Goal: Task Accomplishment & Management: Use online tool/utility

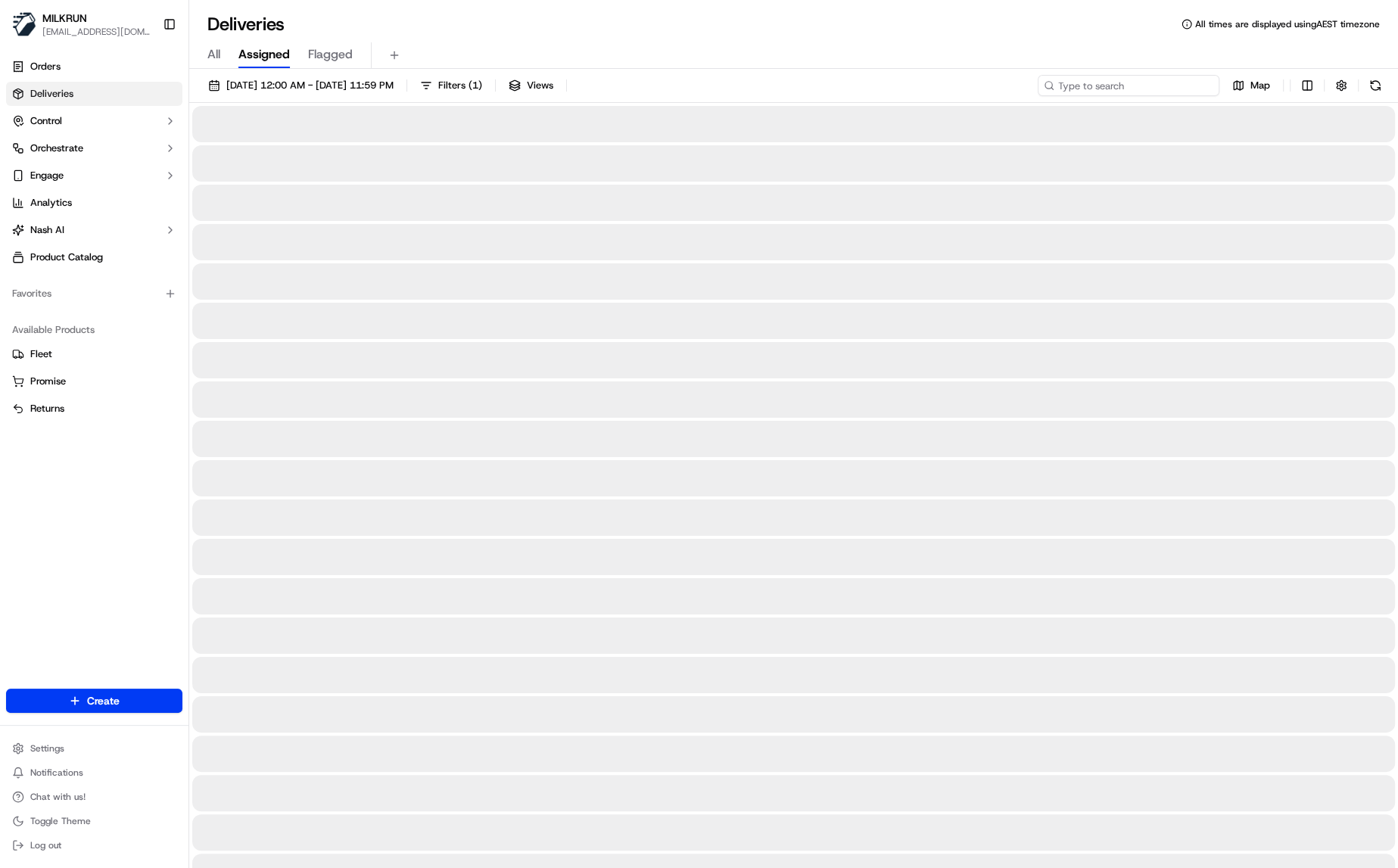
click at [1124, 89] on input at bounding box center [1128, 85] width 182 height 21
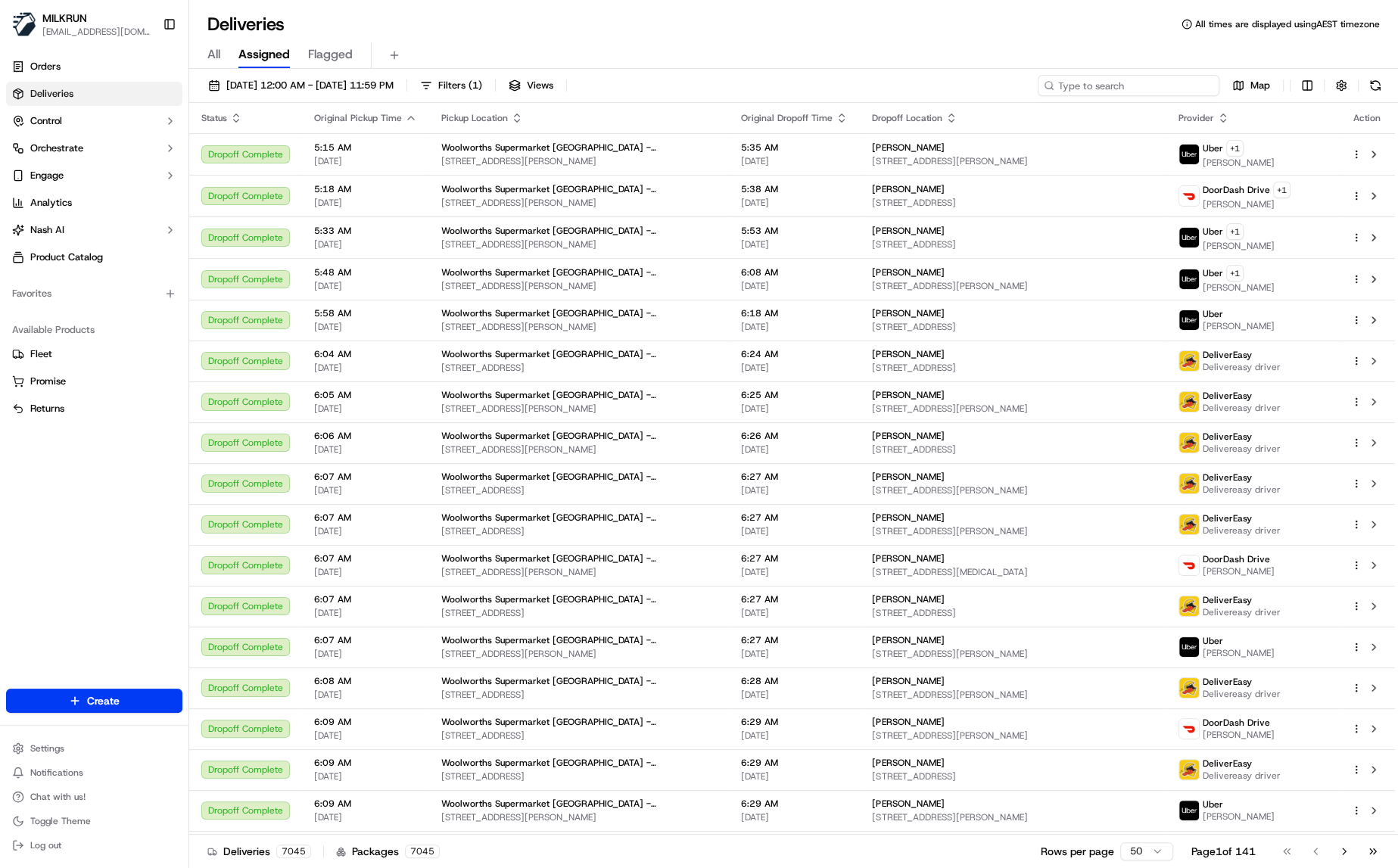
click at [1124, 89] on input at bounding box center [1128, 85] width 182 height 21
paste input "38d10043-1339-48e8-ba2b-3f09d751b86e"
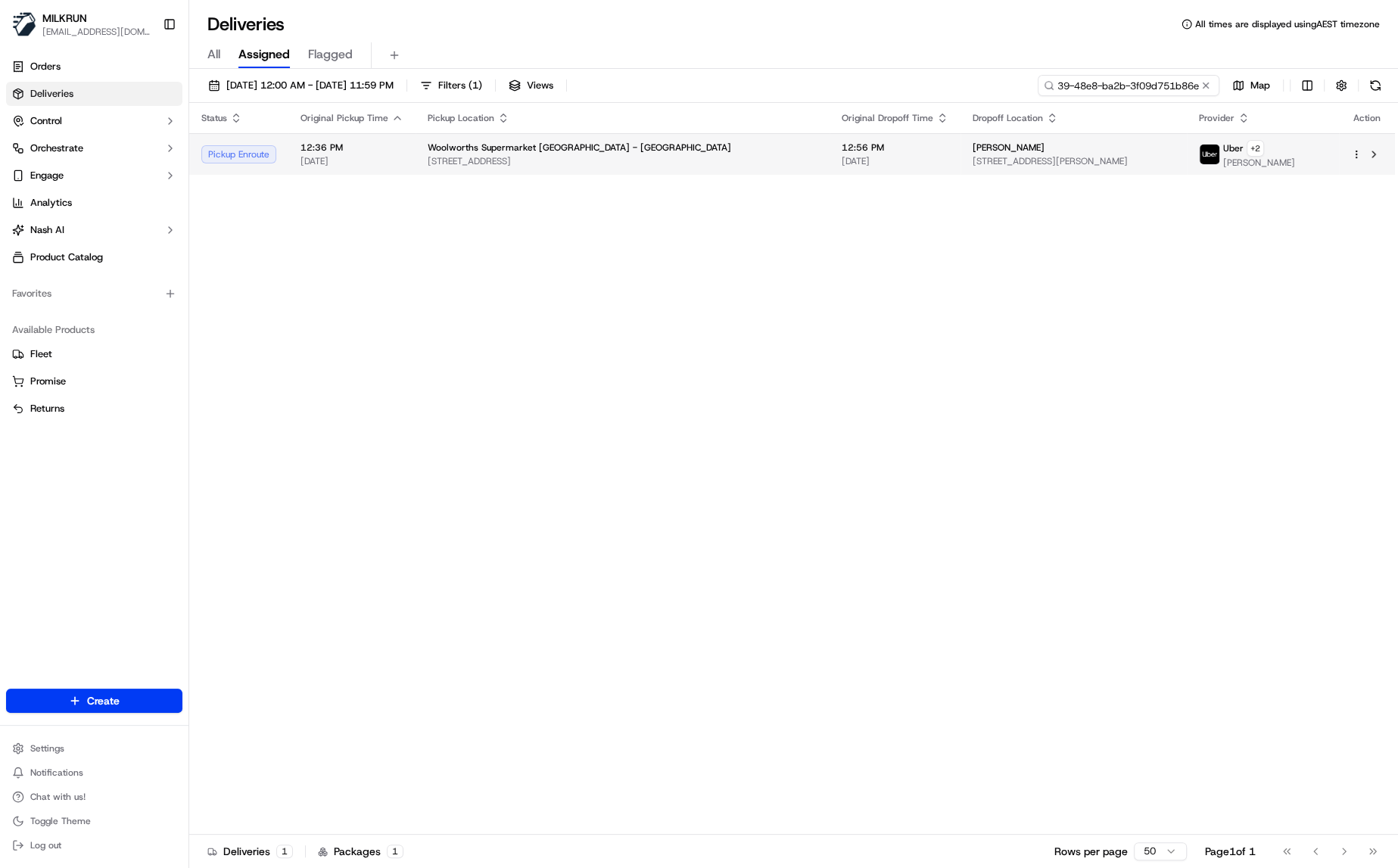
type input "38d10043-1339-48e8-ba2b-3f09d751b86e"
click at [662, 148] on div "Woolworths Supermarket NZ - DUNEDIN CENTRAL" at bounding box center [623, 148] width 390 height 12
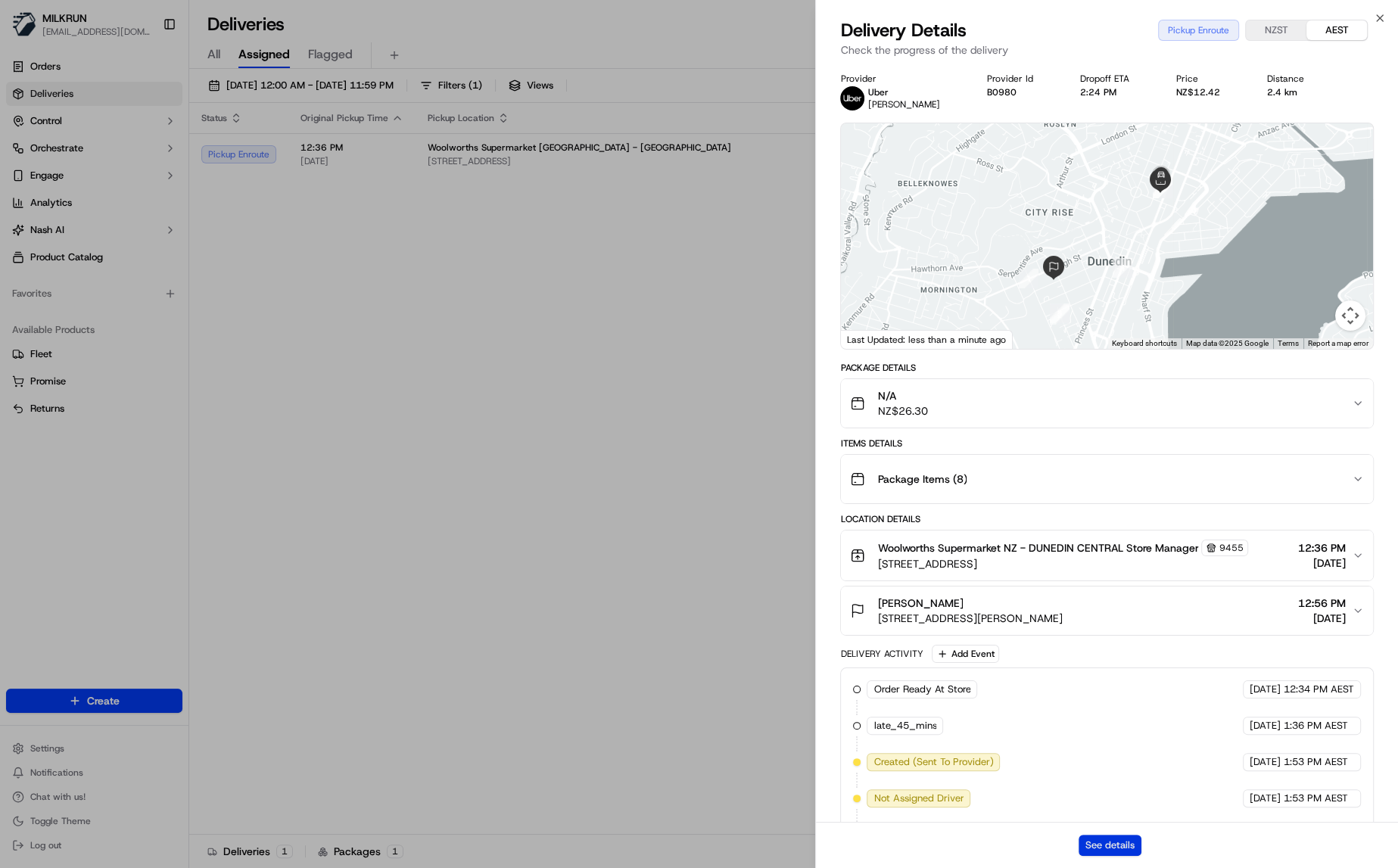
click at [1120, 846] on button "See details" at bounding box center [1110, 845] width 63 height 21
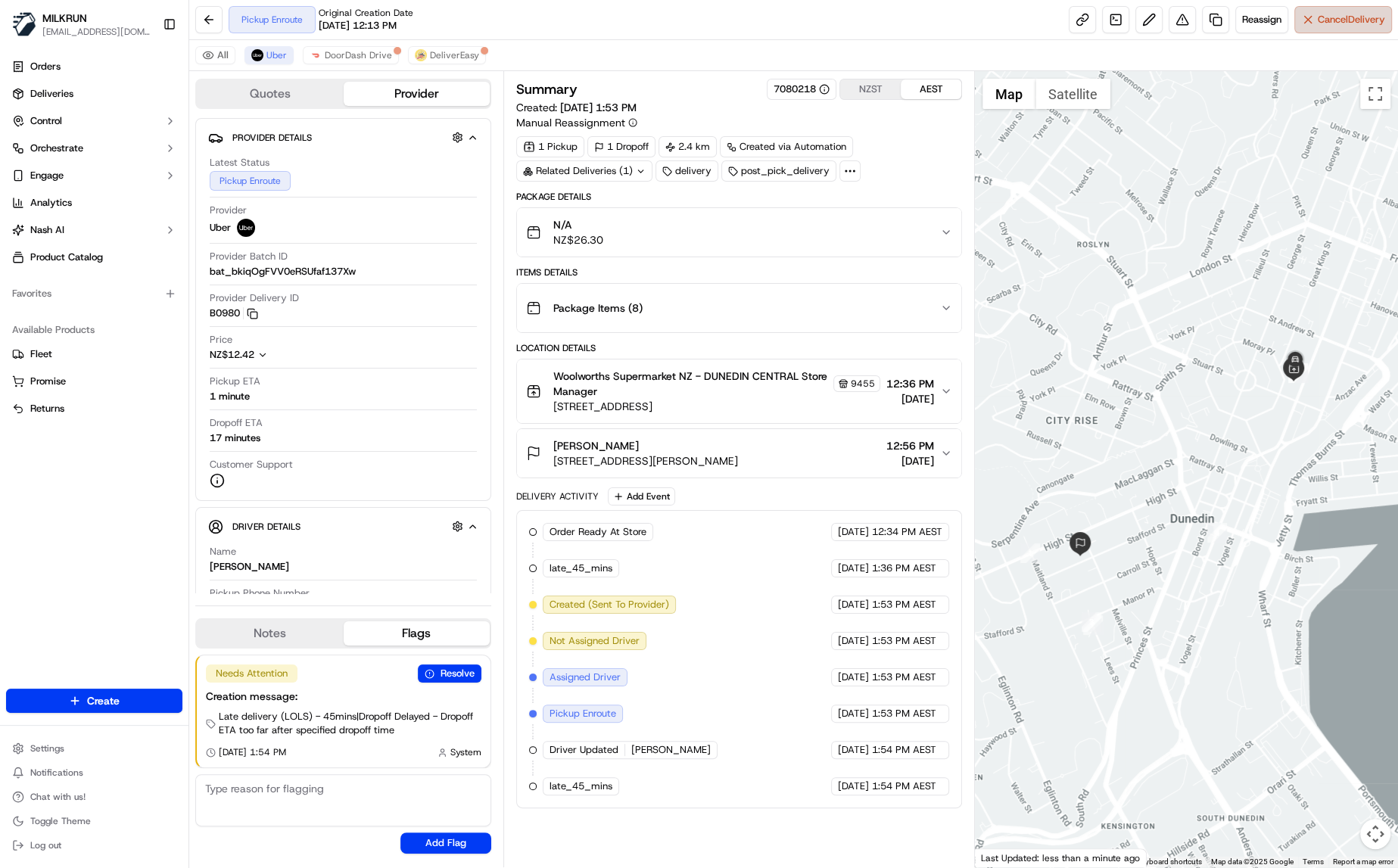
click at [1343, 27] on button "Cancel Delivery" at bounding box center [1343, 19] width 97 height 27
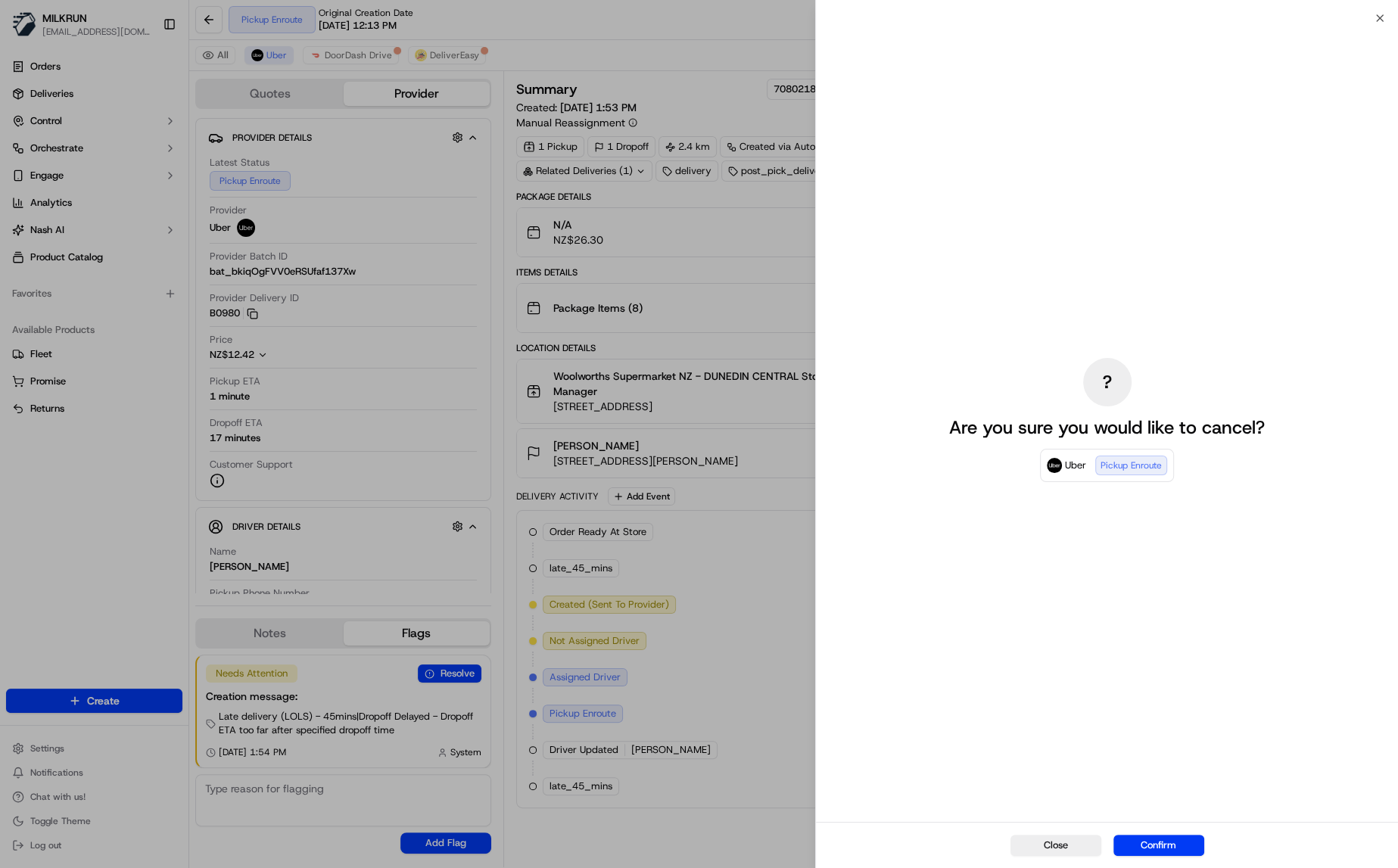
drag, startPoint x: 1179, startPoint y: 851, endPoint x: 1388, endPoint y: 868, distance: 209.7
click at [1370, 867] on html "MILKRUN earagon@woolworths.com.au Toggle Sidebar Orders Deliveries Control Orch…" at bounding box center [699, 434] width 1398 height 868
click at [1175, 842] on button "Confirm" at bounding box center [1159, 845] width 90 height 21
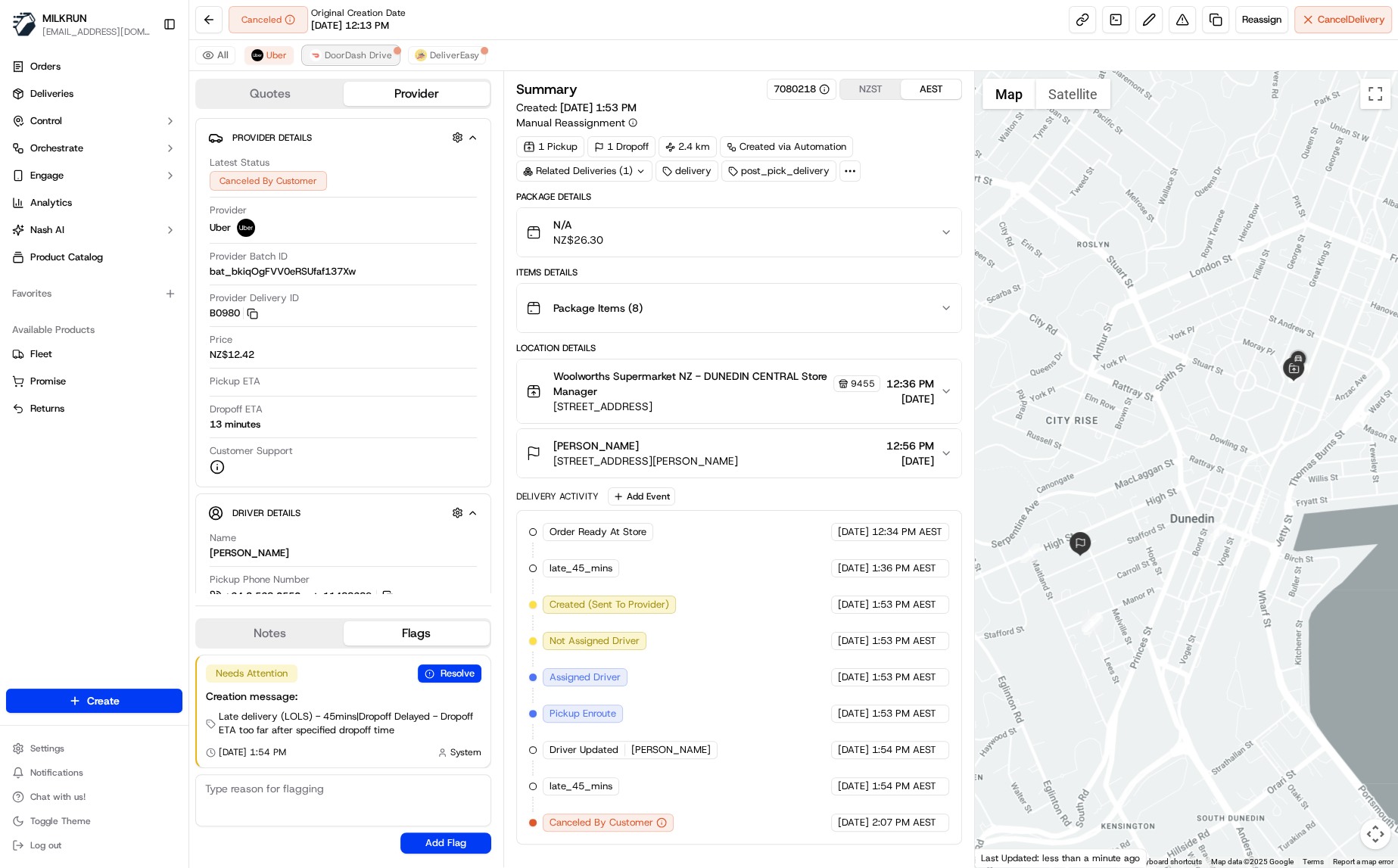
click at [338, 52] on span "DoorDash Drive" at bounding box center [358, 56] width 67 height 12
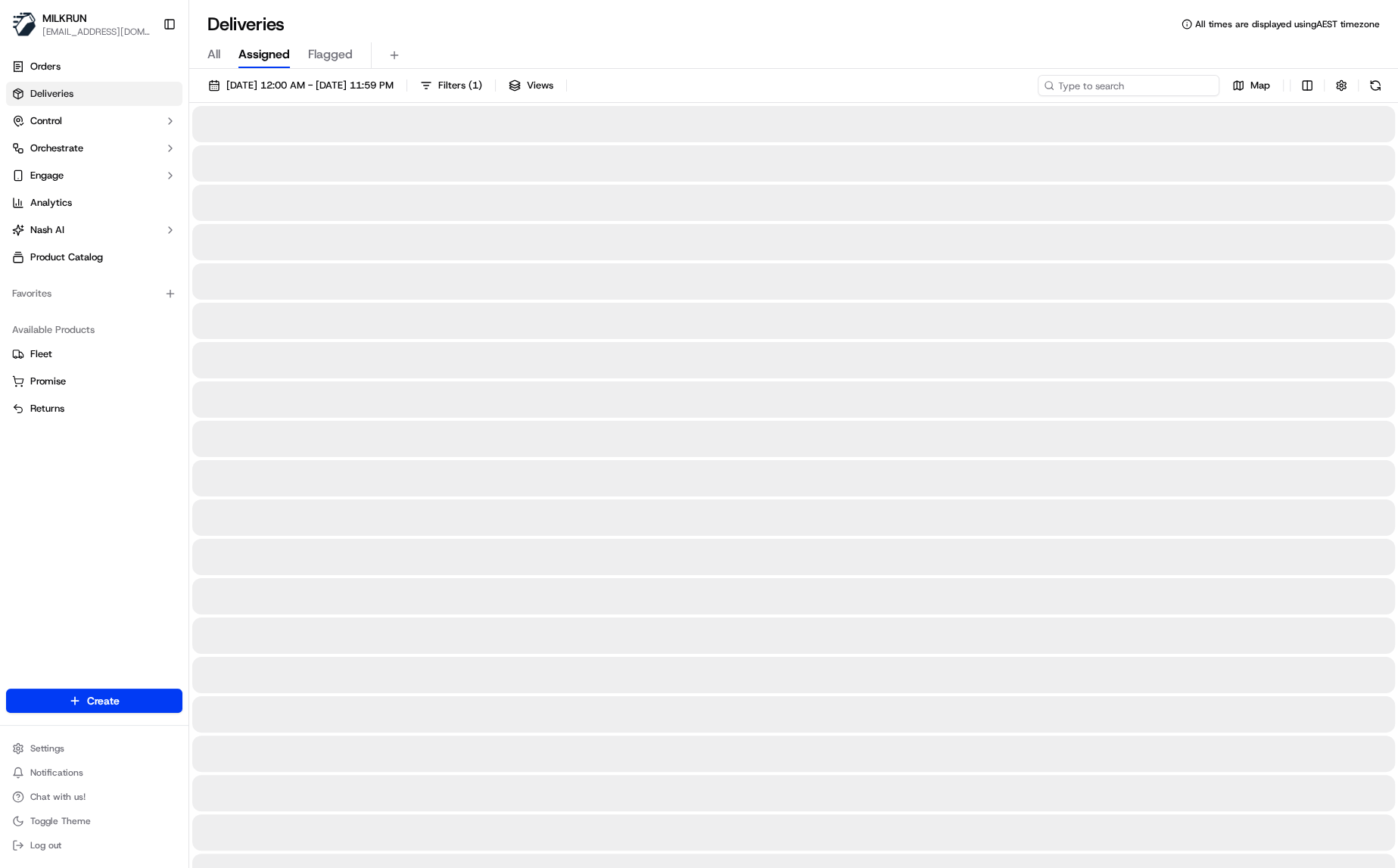
click at [1122, 87] on input at bounding box center [1128, 85] width 182 height 21
paste input "9c9bdf57-5123-4f60-aab5-f2e2943ff2c3"
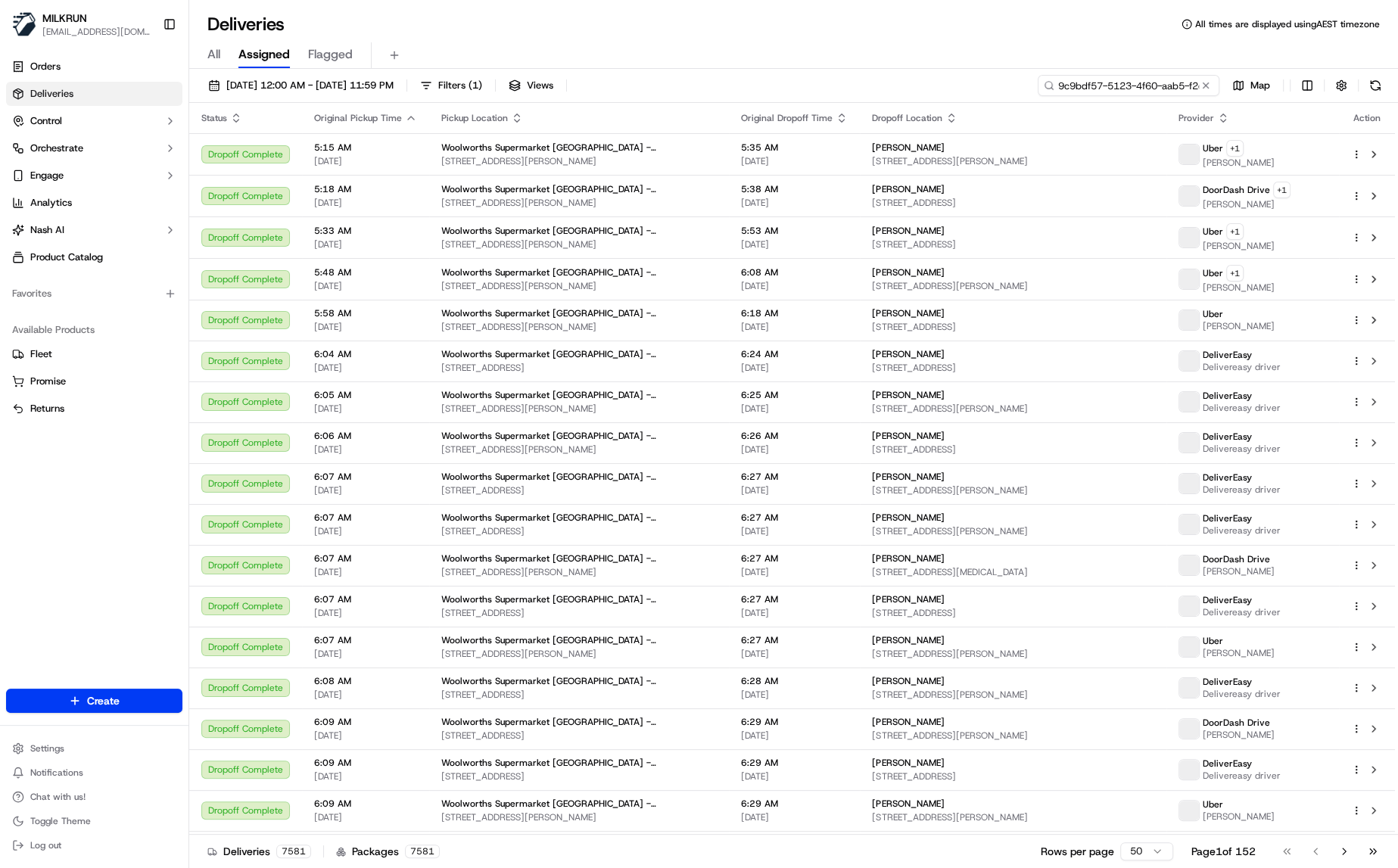
scroll to position [0, 61]
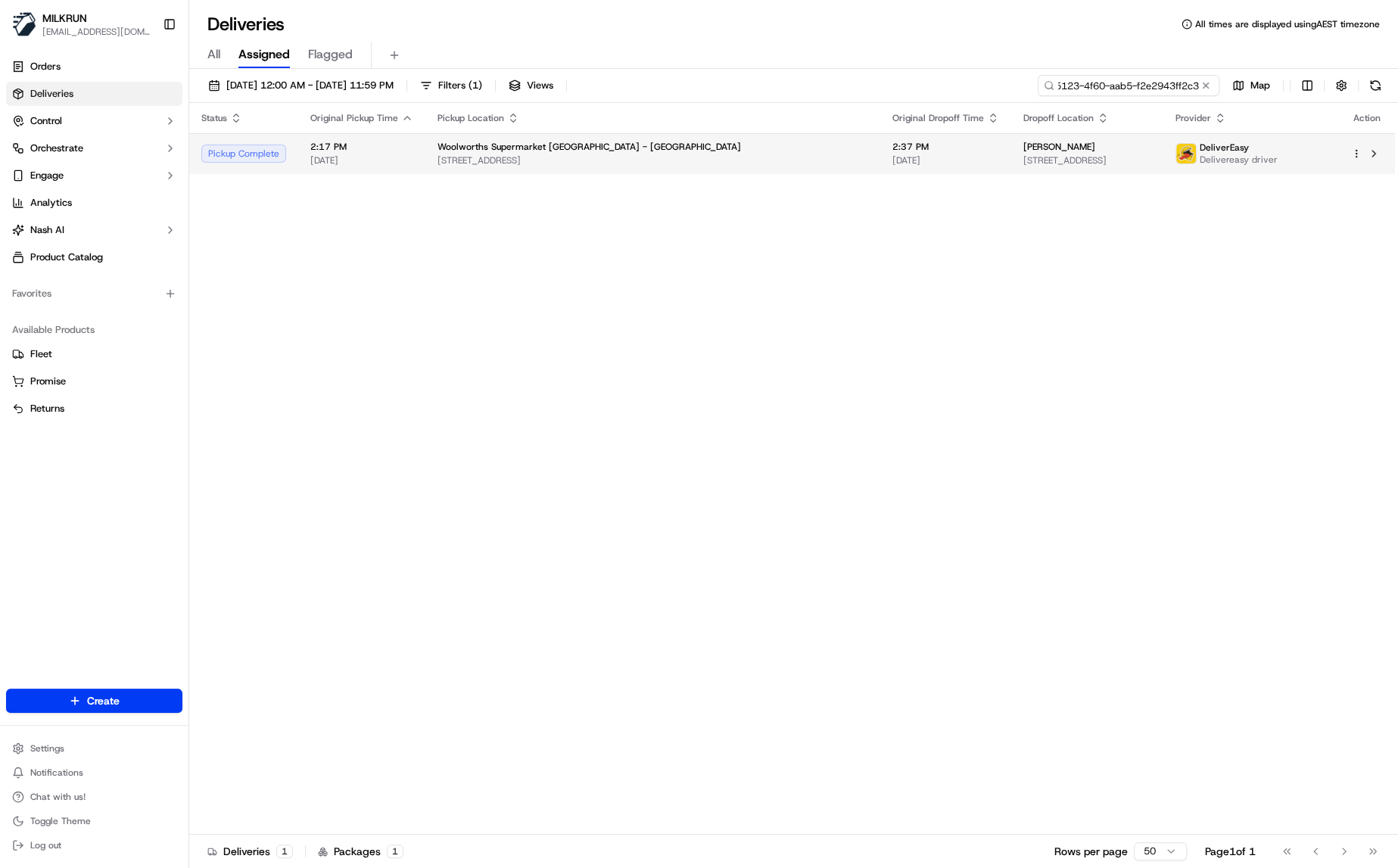
type input "9c9bdf57-5123-4f60-aab5-f2e2943ff2c3"
click at [397, 157] on span "[DATE]" at bounding box center [362, 161] width 103 height 12
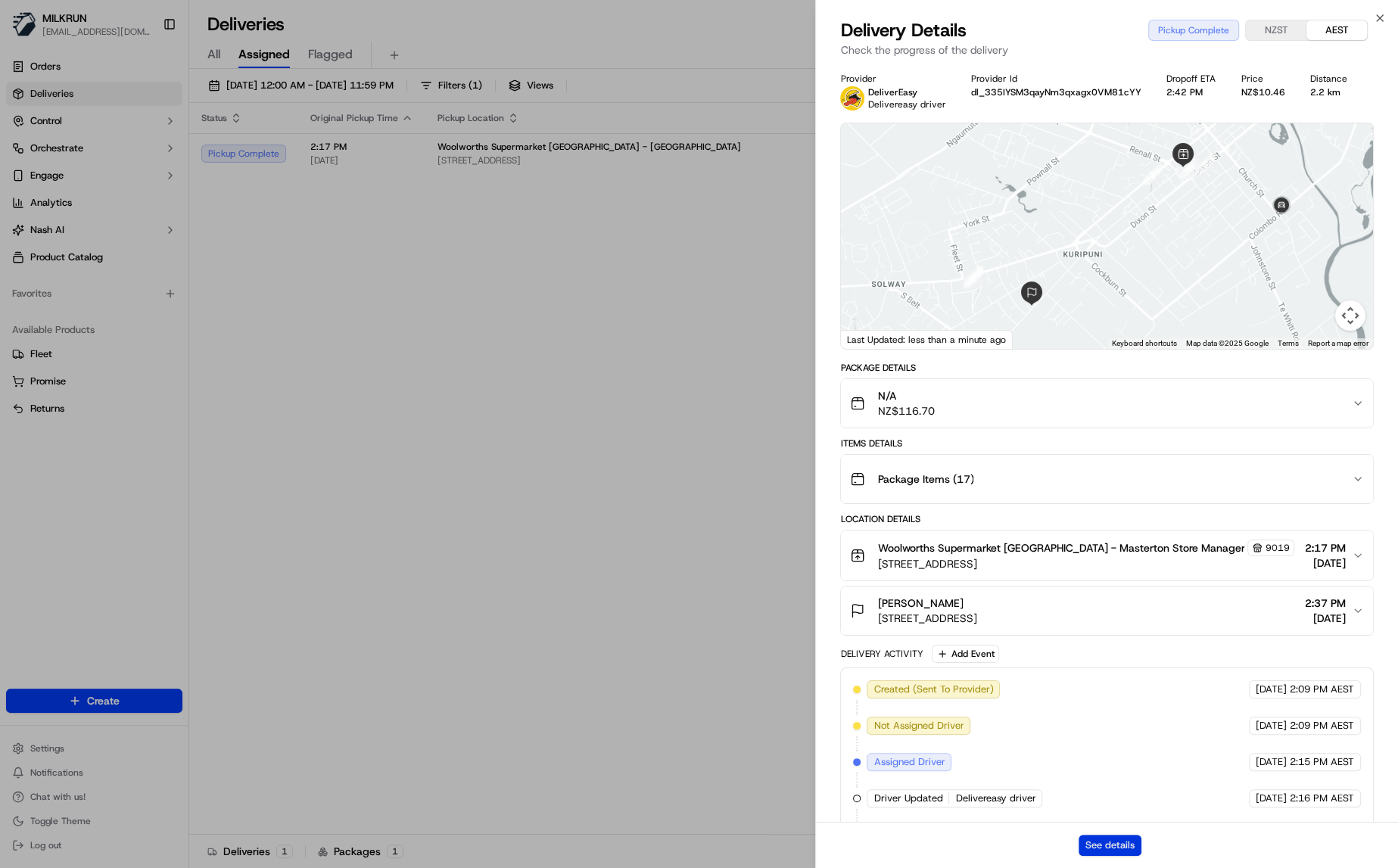
click at [1112, 846] on button "See details" at bounding box center [1110, 845] width 63 height 21
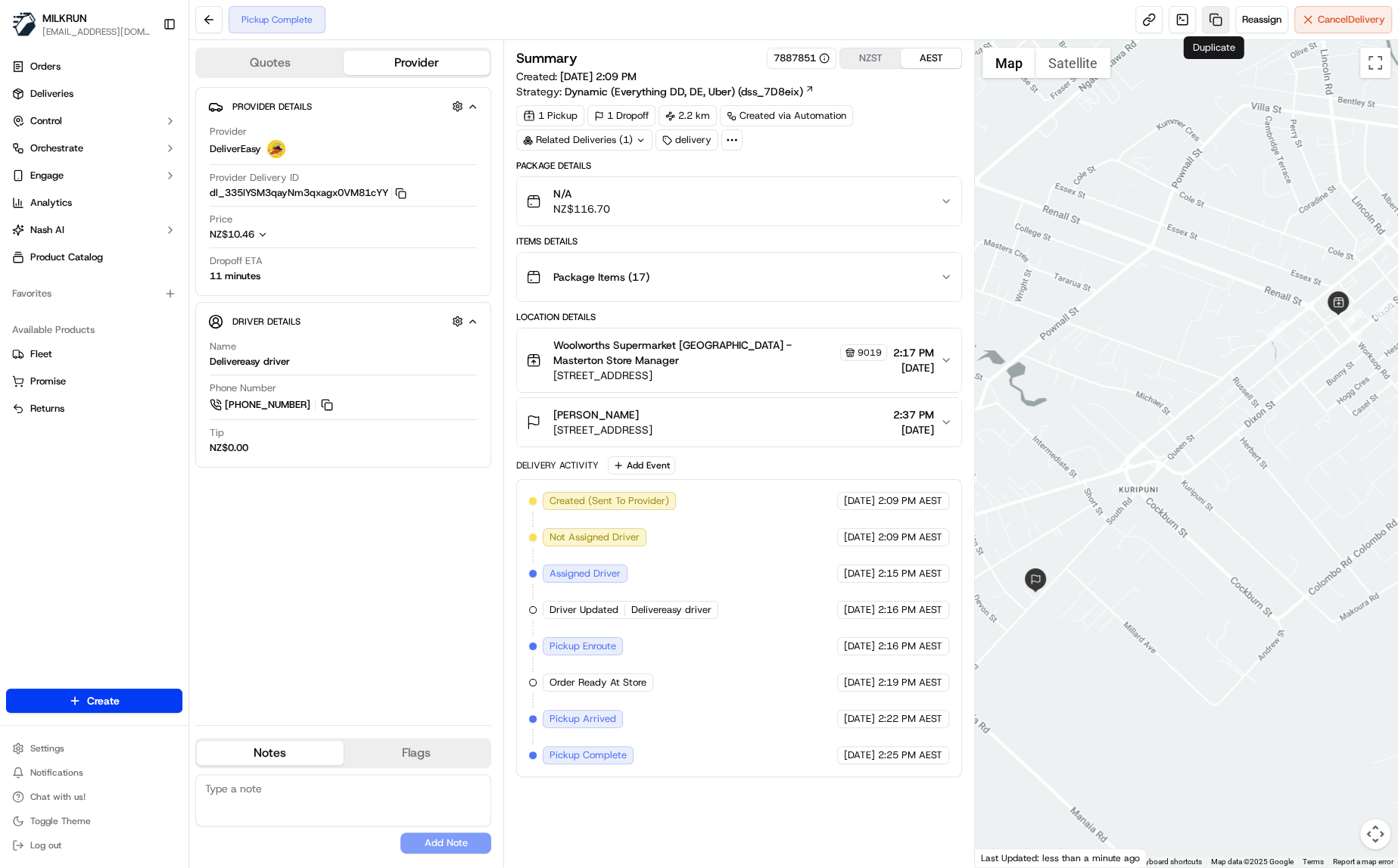
click at [1205, 16] on link at bounding box center [1215, 19] width 27 height 27
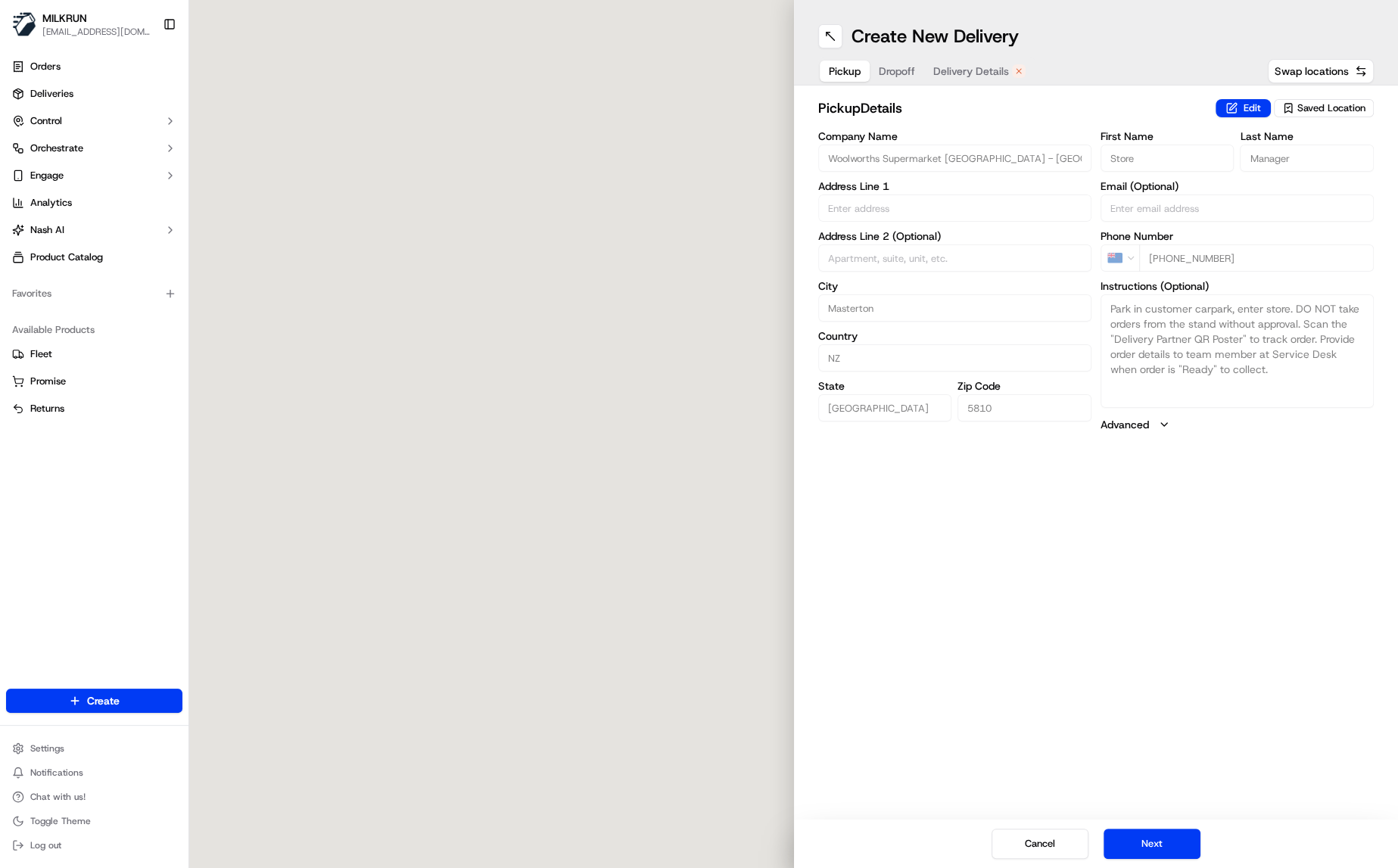
type input "Queen St"
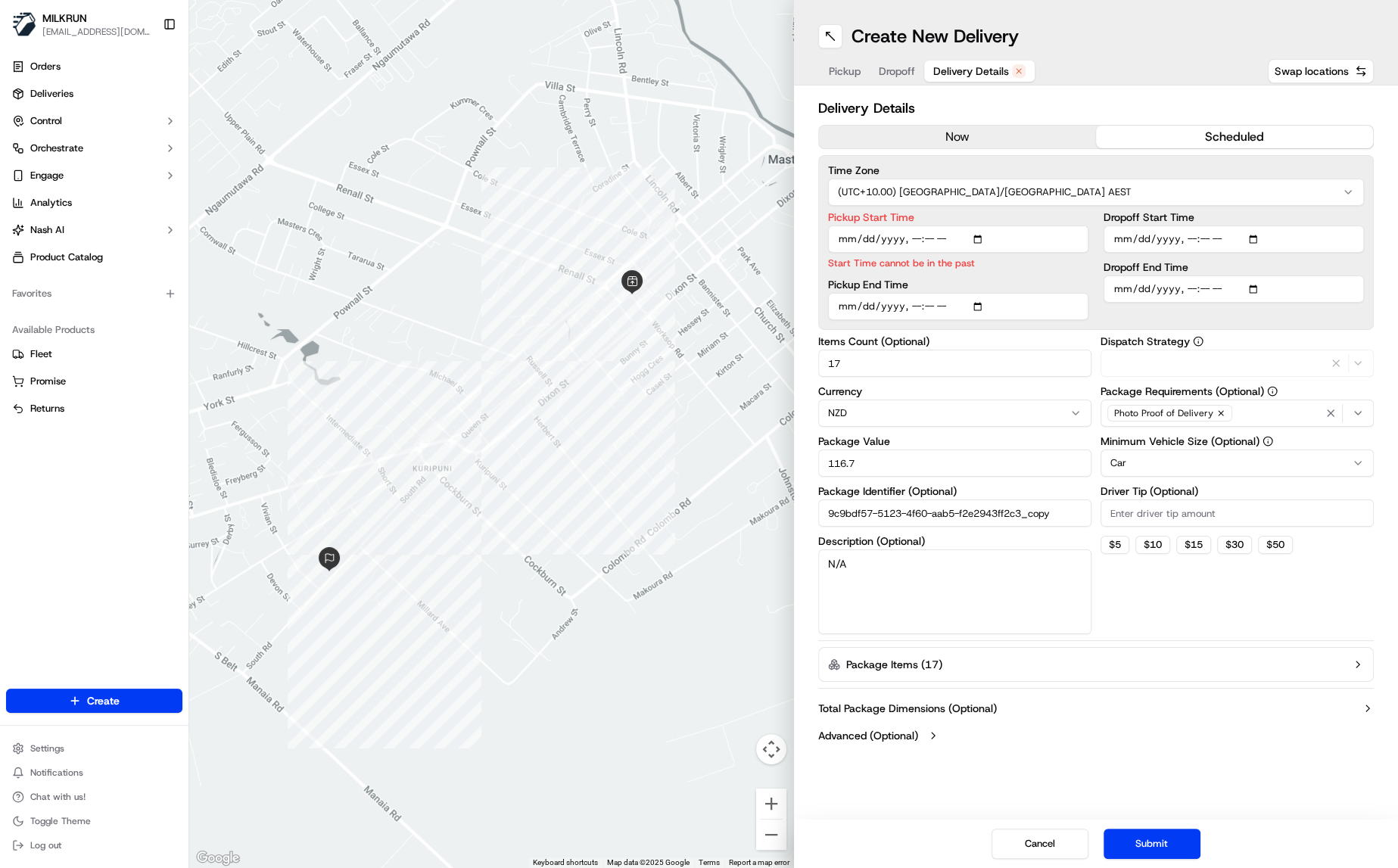
click at [998, 61] on button "Delivery Details" at bounding box center [980, 71] width 110 height 21
click at [972, 142] on button "now" at bounding box center [958, 137] width 278 height 23
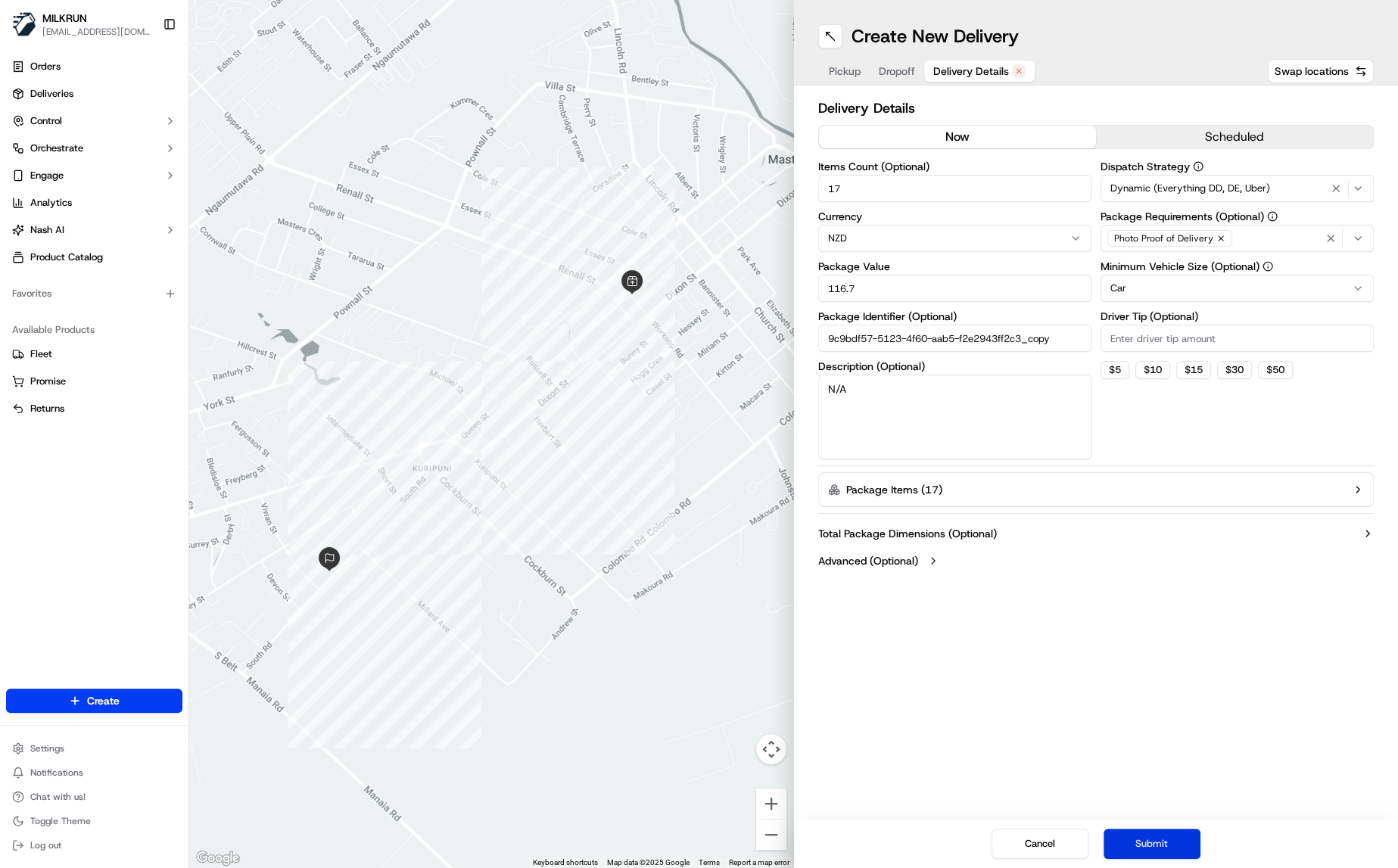
click at [1146, 840] on button "Submit" at bounding box center [1152, 844] width 97 height 30
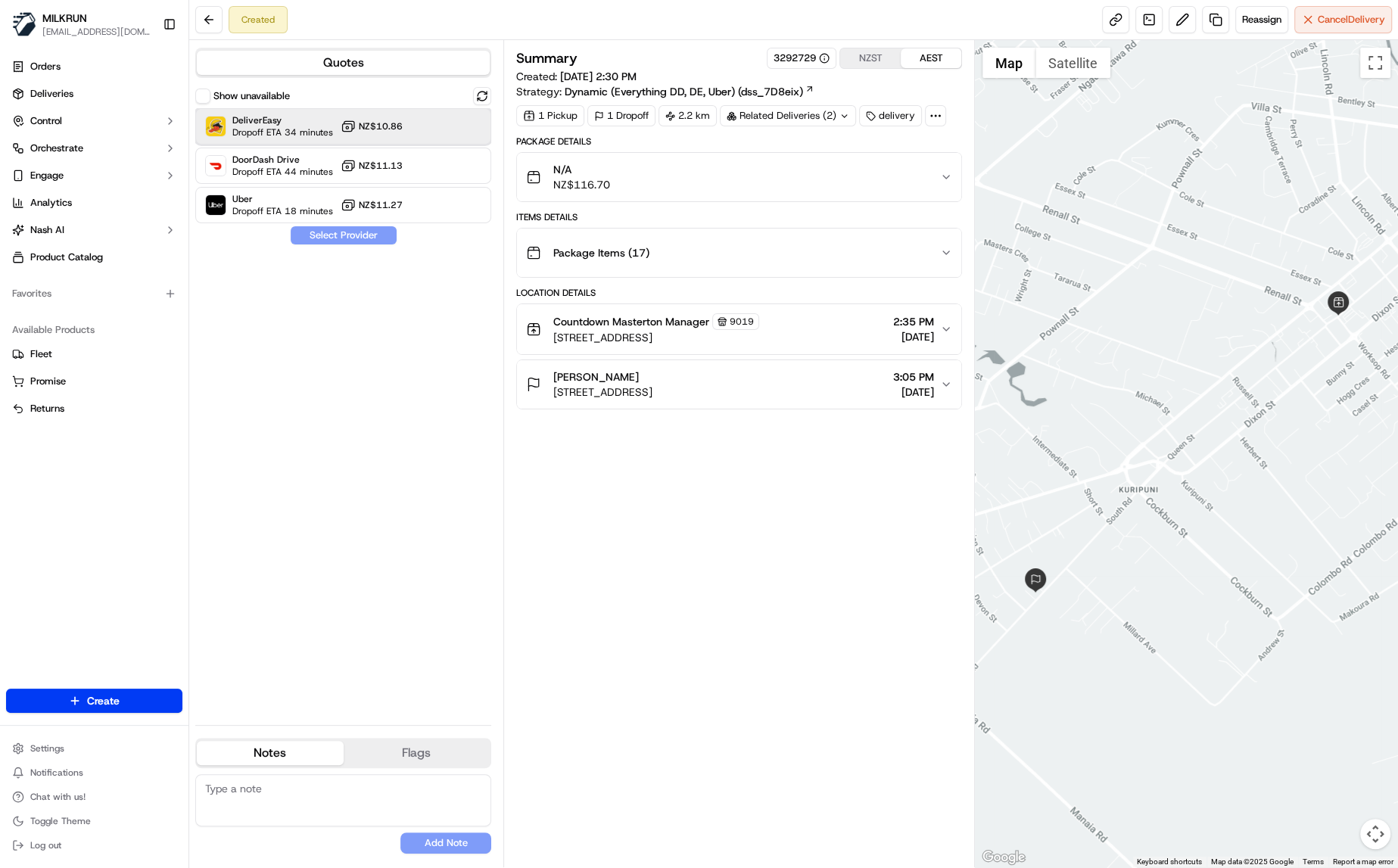
click at [323, 136] on span "Dropoff ETA 34 minutes" at bounding box center [283, 132] width 101 height 12
click at [309, 210] on span "Dropoff ETA 18 minutes" at bounding box center [283, 211] width 101 height 12
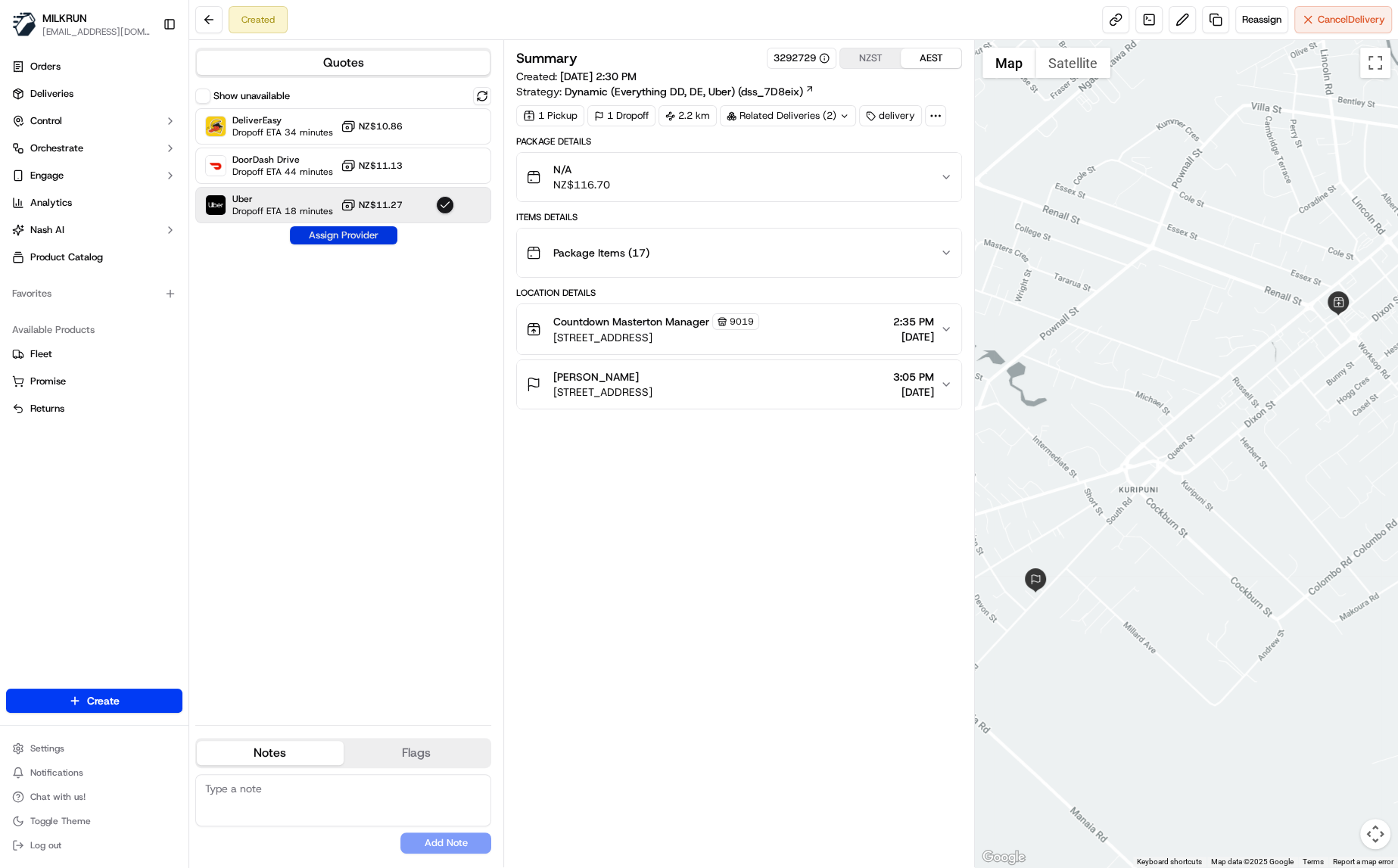
click at [336, 242] on button "Assign Provider" at bounding box center [344, 235] width 108 height 18
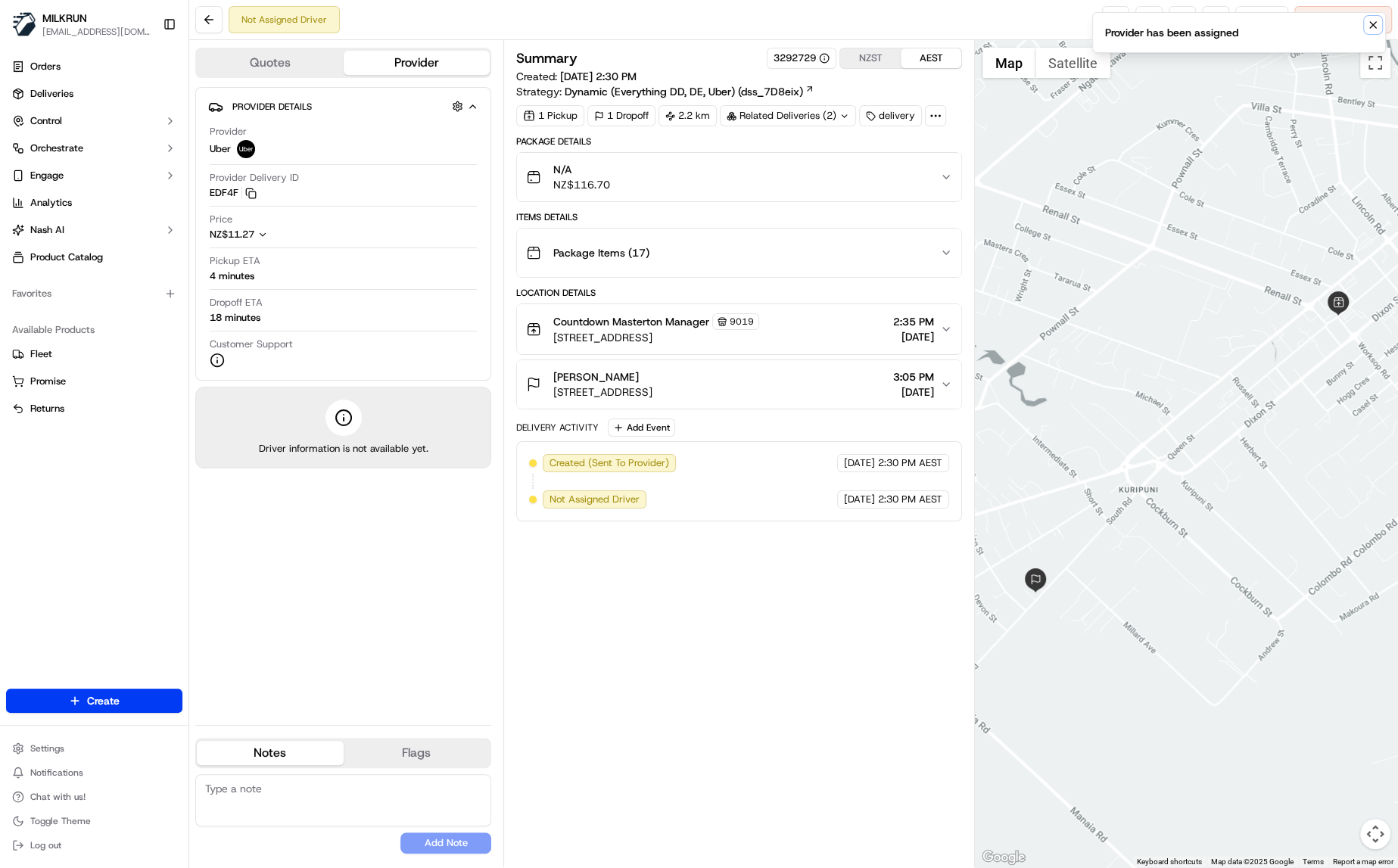
click at [1371, 26] on icon "Notifications (F8)" at bounding box center [1373, 24] width 6 height 6
click at [1105, 22] on link at bounding box center [1115, 19] width 27 height 27
